Goal: Transaction & Acquisition: Obtain resource

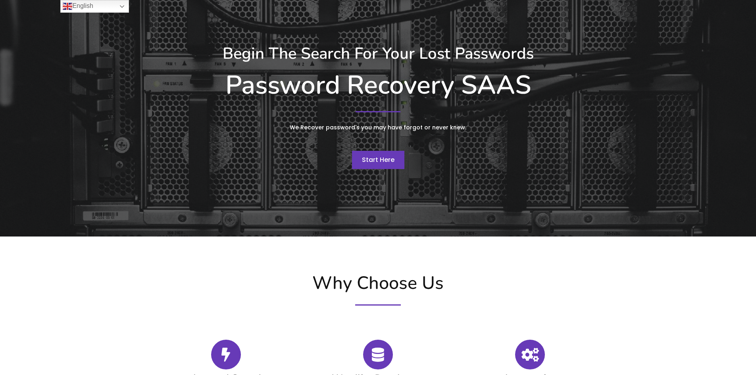
drag, startPoint x: 147, startPoint y: 295, endPoint x: 150, endPoint y: 340, distance: 45.4
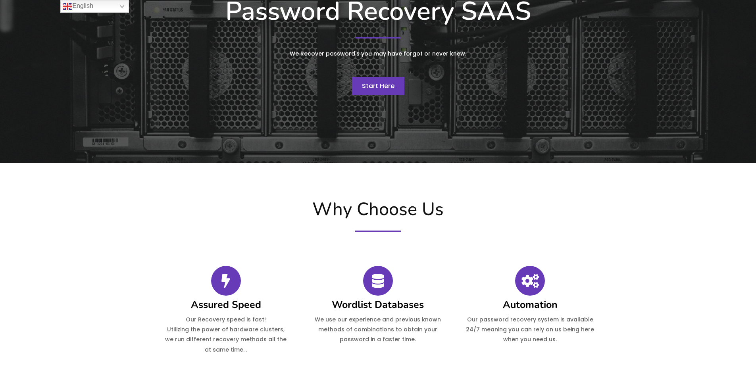
scroll to position [600, 0]
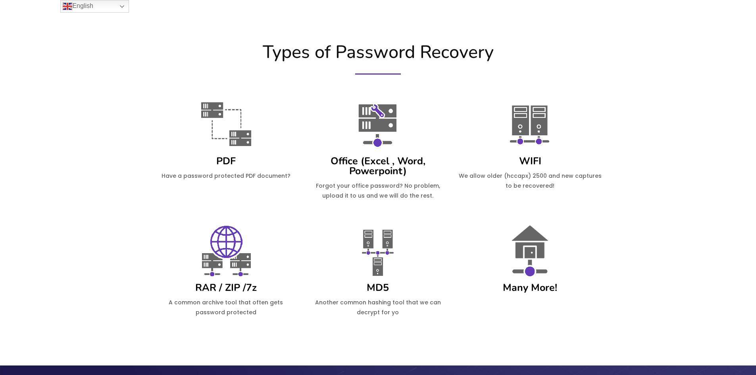
drag, startPoint x: 143, startPoint y: 374, endPoint x: 143, endPoint y: 367, distance: 6.4
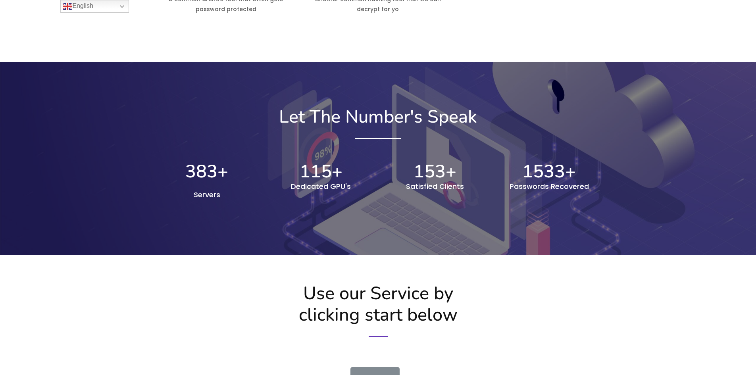
drag, startPoint x: 107, startPoint y: 232, endPoint x: 122, endPoint y: 319, distance: 88.3
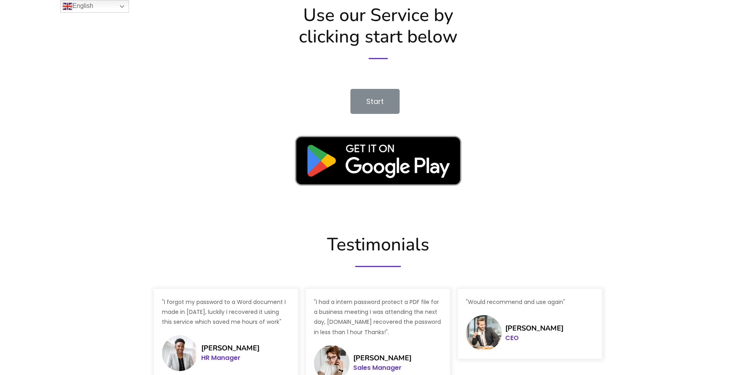
click at [370, 100] on span "Start" at bounding box center [375, 101] width 17 height 10
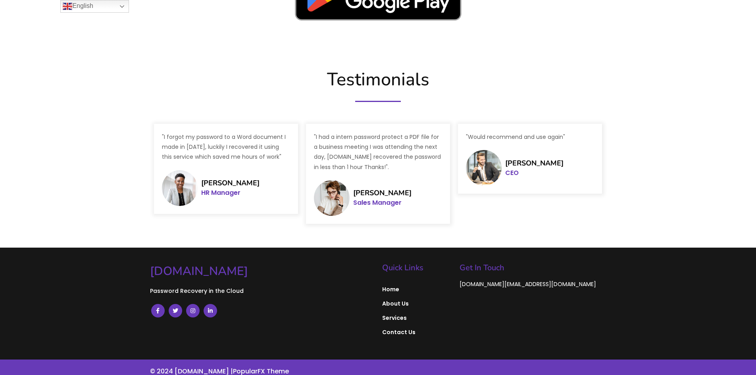
scroll to position [1256, 0]
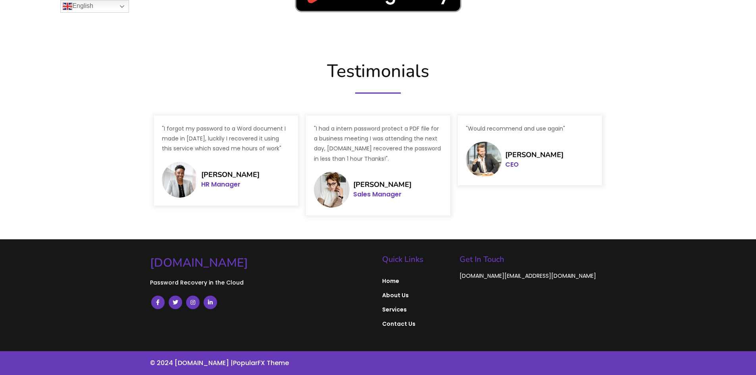
drag, startPoint x: 120, startPoint y: 237, endPoint x: 122, endPoint y: 245, distance: 7.3
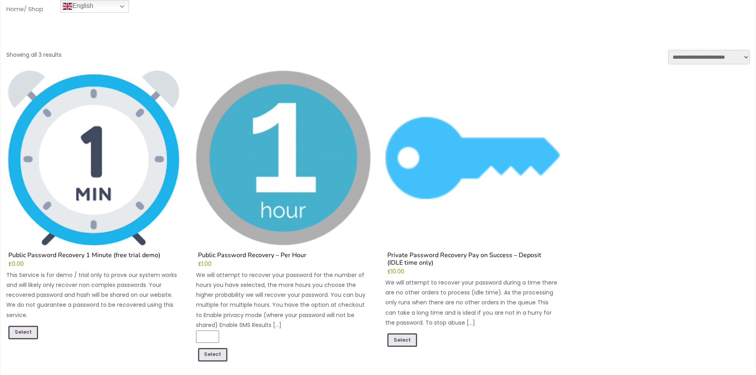
scroll to position [40, 0]
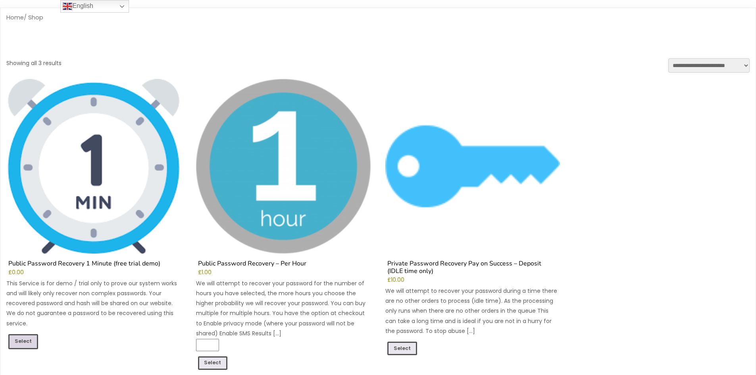
click at [22, 338] on link "Select" at bounding box center [23, 341] width 30 height 15
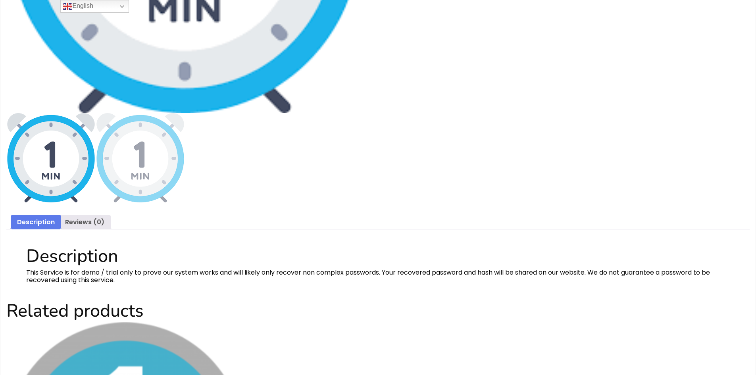
drag, startPoint x: 473, startPoint y: 315, endPoint x: 471, endPoint y: 340, distance: 24.7
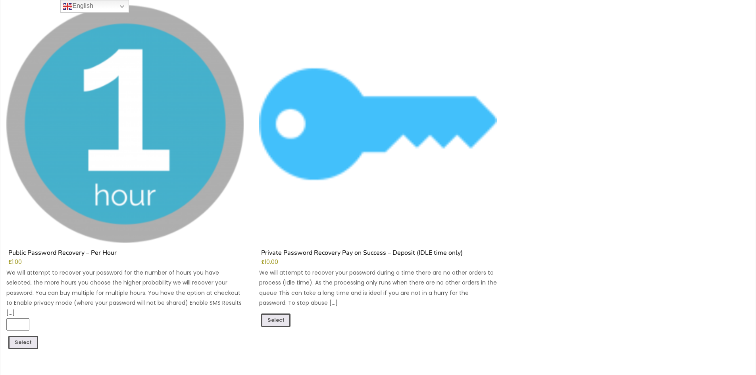
scroll to position [777, 0]
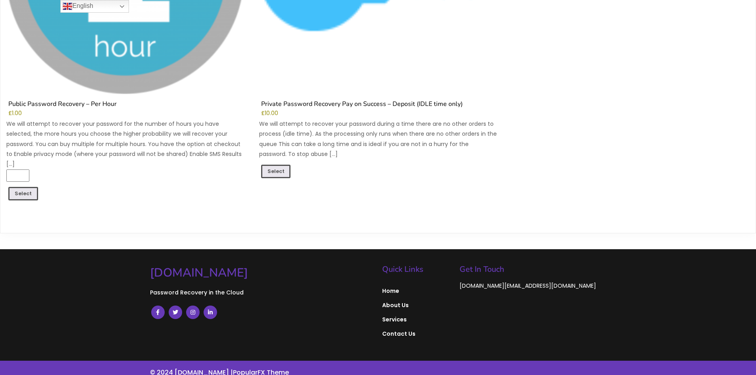
drag, startPoint x: 358, startPoint y: 261, endPoint x: 359, endPoint y: 288, distance: 27.0
